Goal: Task Accomplishment & Management: Use online tool/utility

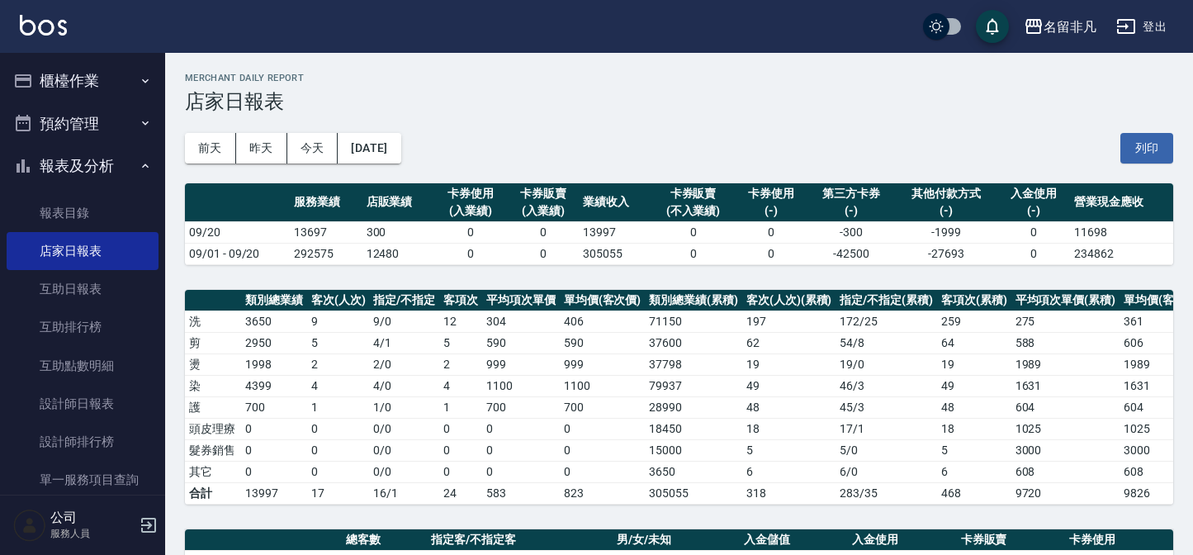
scroll to position [450, 0]
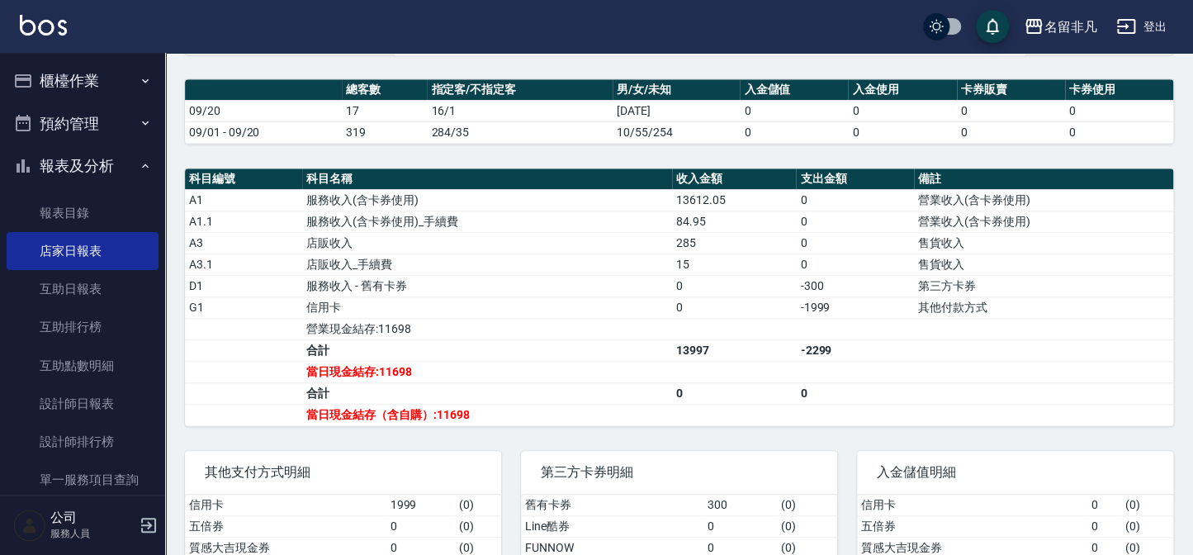
click at [84, 162] on button "報表及分析" at bounding box center [83, 166] width 152 height 43
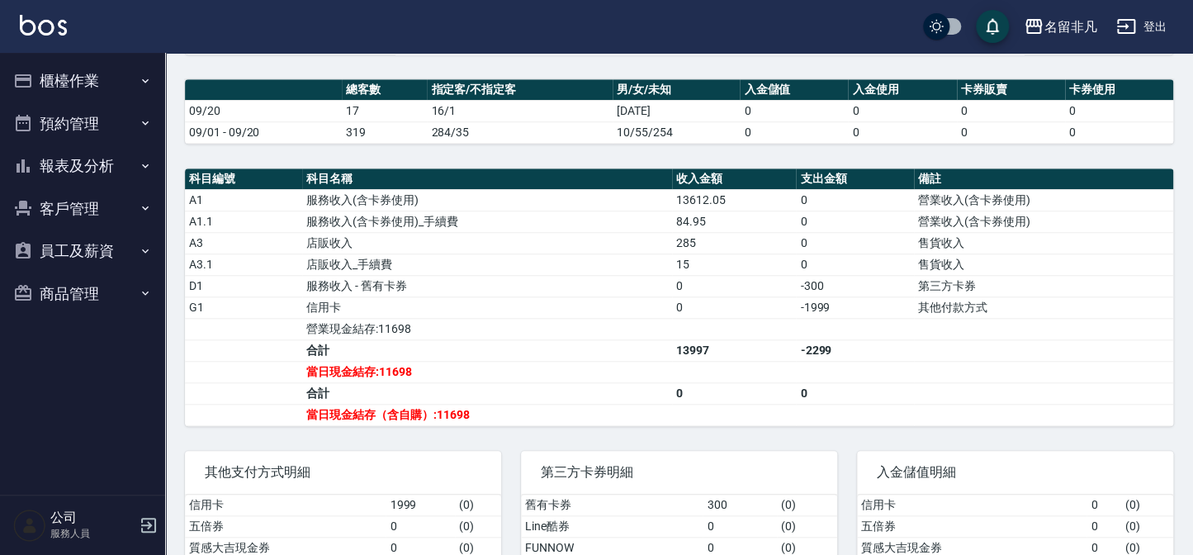
click at [84, 61] on button "櫃檯作業" at bounding box center [83, 80] width 152 height 43
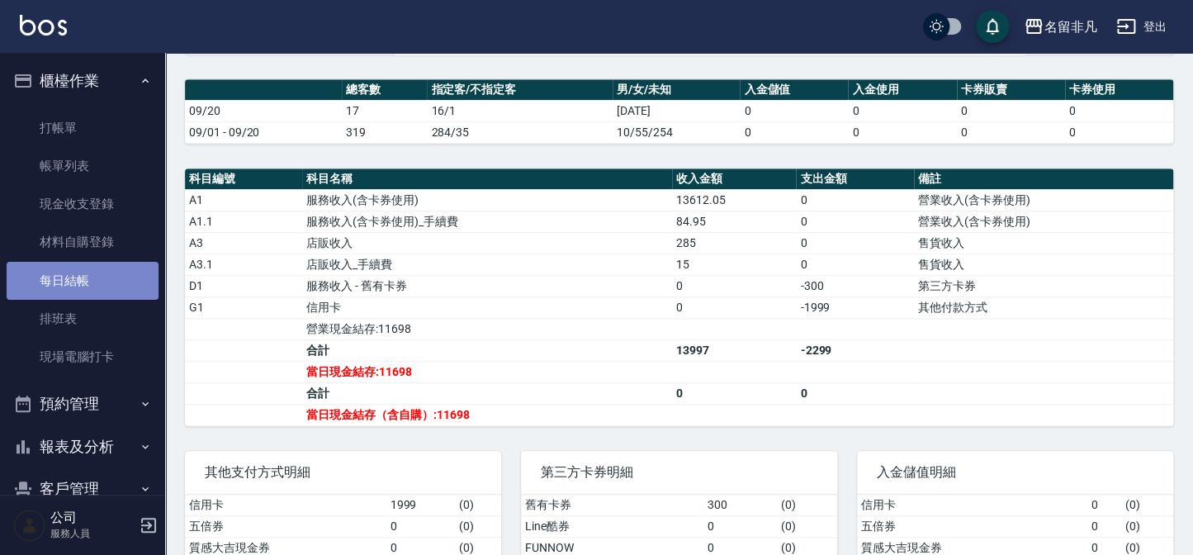
click at [93, 275] on link "每日結帳" at bounding box center [83, 281] width 152 height 38
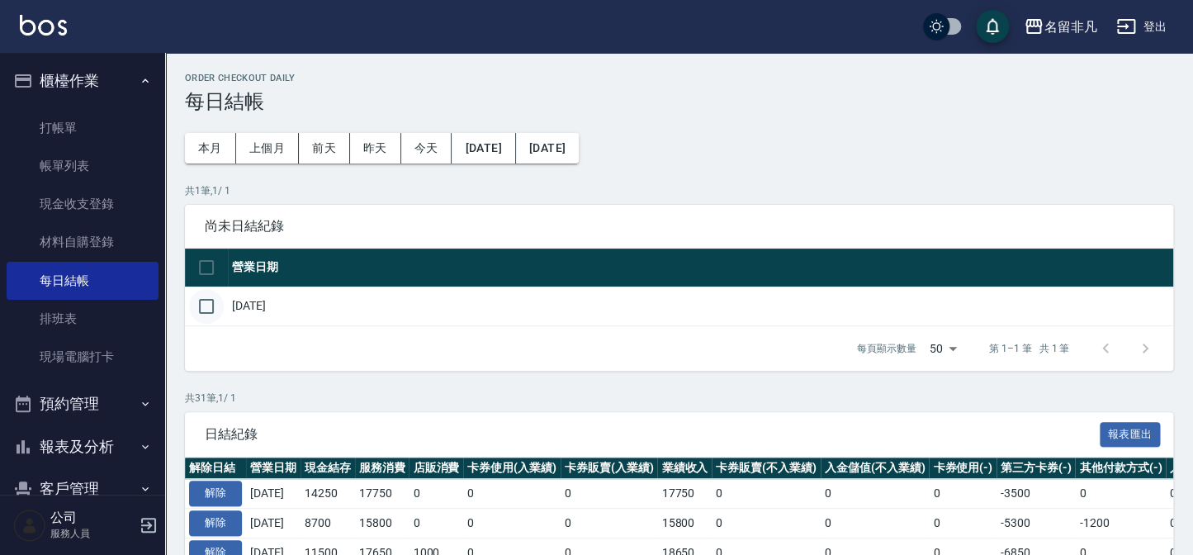
click at [209, 300] on input "checkbox" at bounding box center [206, 306] width 35 height 35
checkbox input "true"
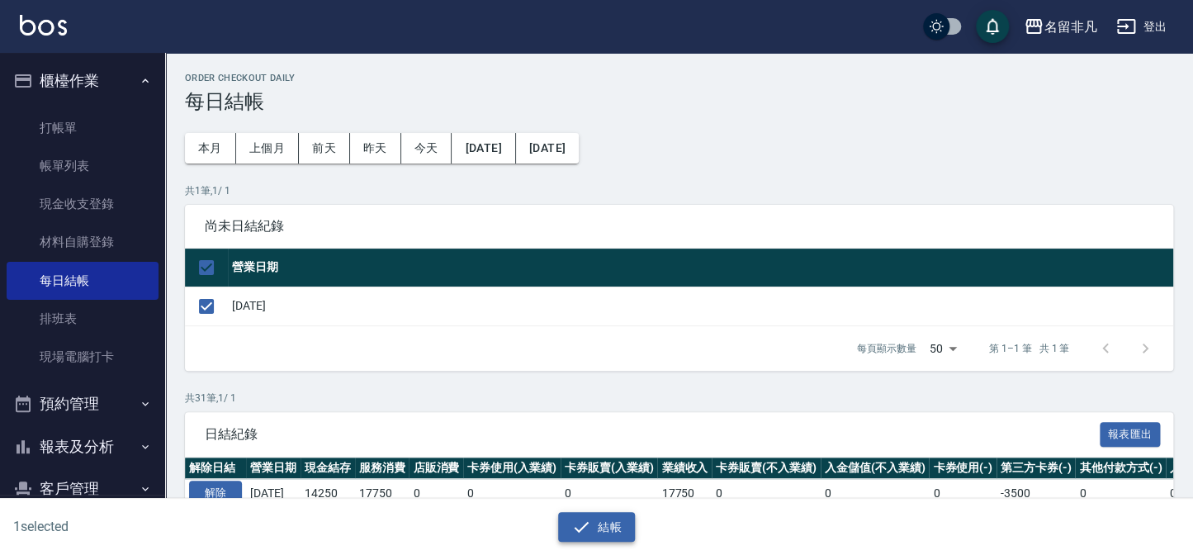
click at [597, 538] on button "結帳" at bounding box center [596, 527] width 77 height 31
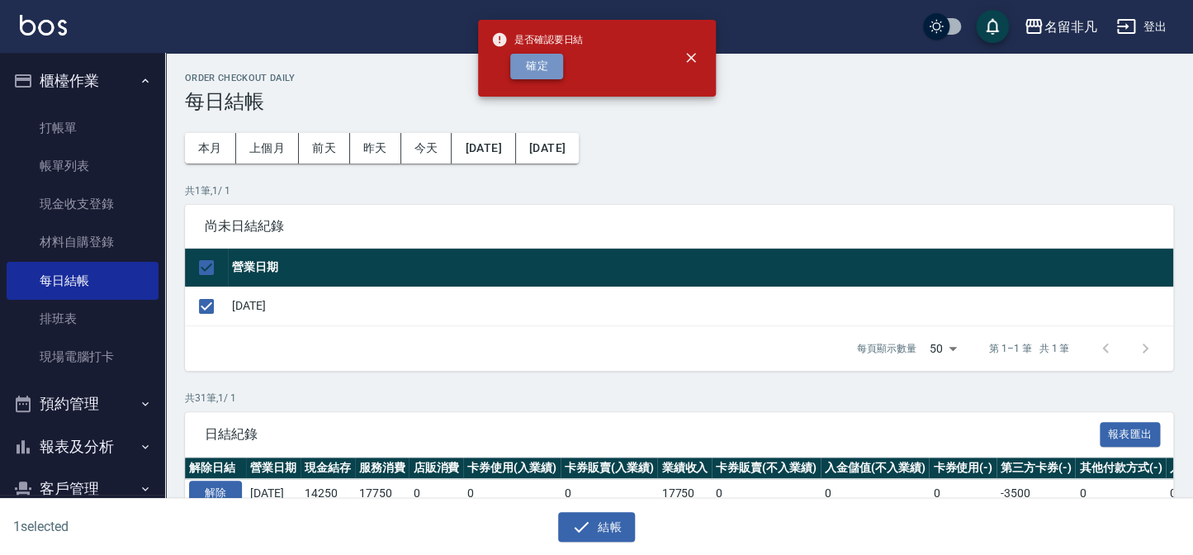
click at [540, 61] on button "確定" at bounding box center [536, 67] width 53 height 26
checkbox input "false"
